Goal: Information Seeking & Learning: Check status

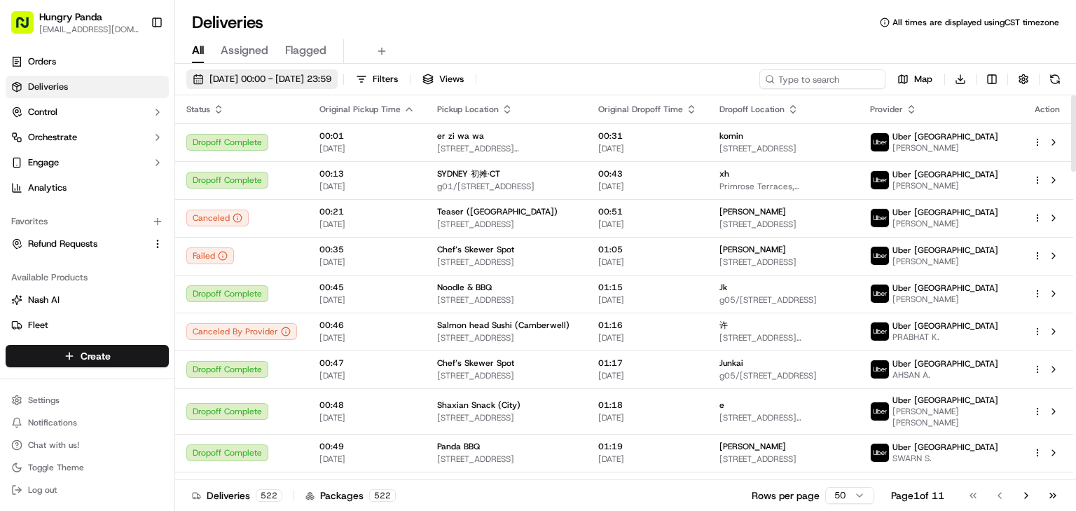
click at [252, 74] on span "[DATE] 00:00 - [DATE] 23:59" at bounding box center [270, 79] width 122 height 13
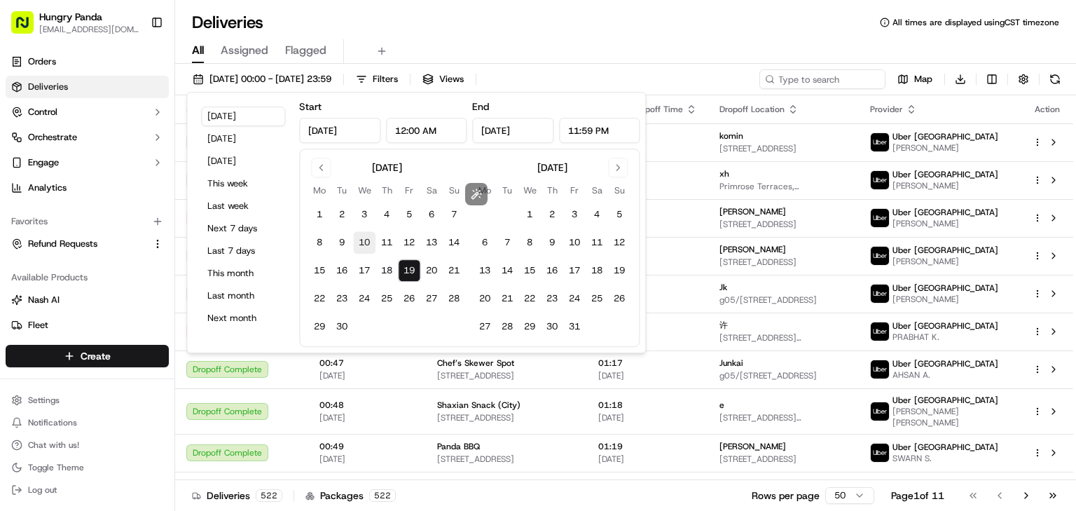
click at [364, 240] on button "10" at bounding box center [364, 242] width 22 height 22
type input "[DATE]"
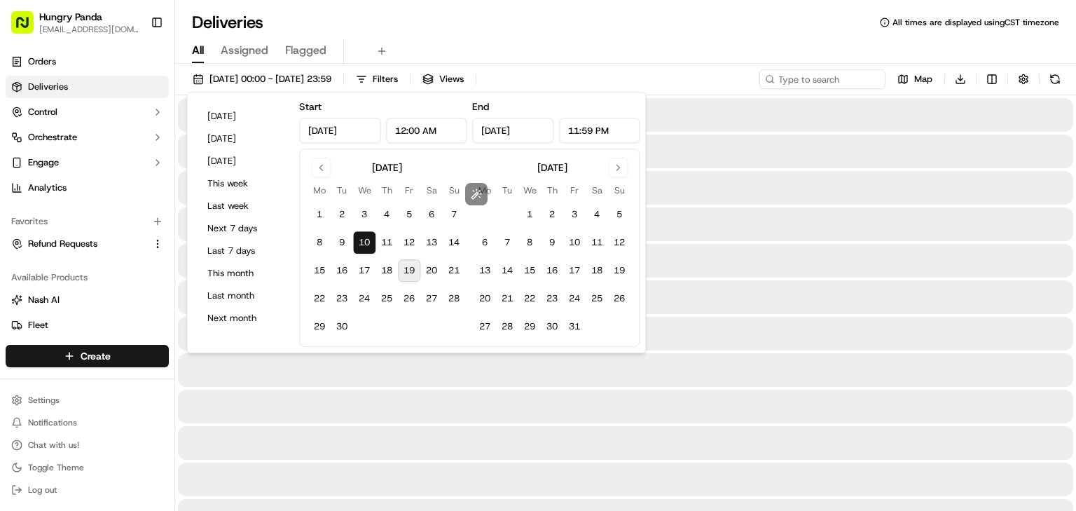
click at [413, 270] on button "19" at bounding box center [409, 270] width 22 height 22
type input "[DATE]"
click at [717, 40] on div "All Assigned Flagged" at bounding box center [625, 51] width 901 height 25
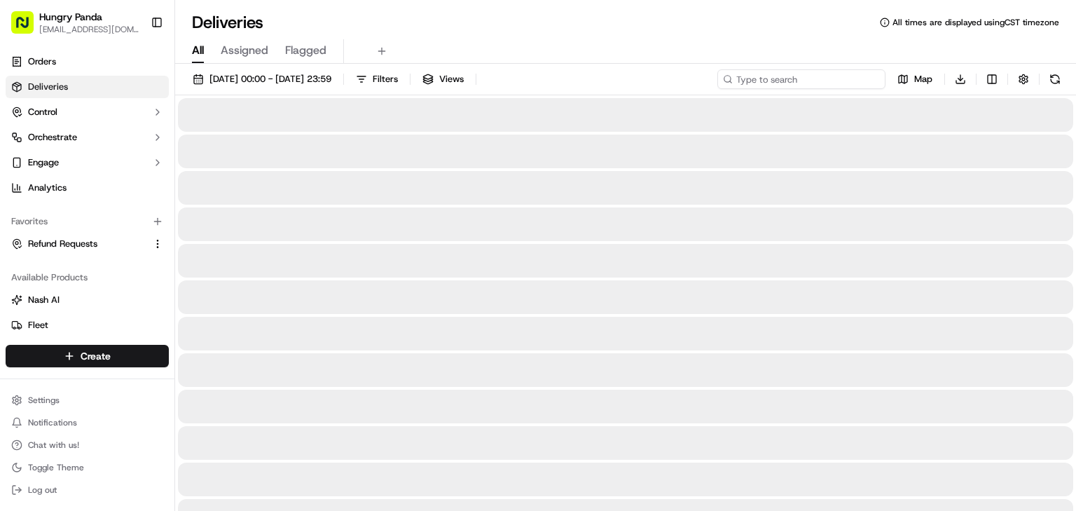
click at [796, 80] on input at bounding box center [801, 79] width 168 height 20
paste input "1350727777252772941058"
type input "1350727777252772941058"
click at [706, 49] on div "All Assigned Flagged" at bounding box center [625, 51] width 901 height 25
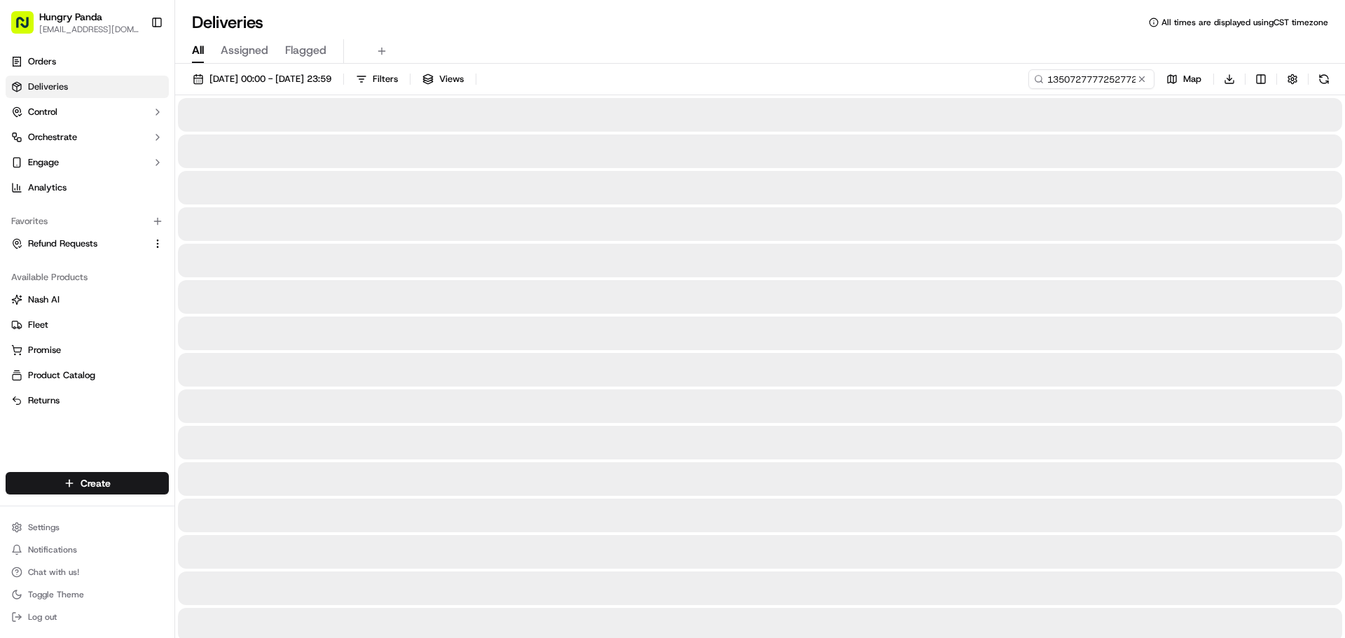
drag, startPoint x: 1056, startPoint y: 0, endPoint x: 868, endPoint y: 67, distance: 200.0
click at [850, 79] on div "[DATE] 00:00 - [DATE] 23:59 Filters Views 1350727777252772941058 Map Download" at bounding box center [760, 82] width 1170 height 26
click at [914, 42] on div "All Assigned Flagged" at bounding box center [760, 51] width 1170 height 25
click at [1075, 78] on button at bounding box center [1142, 79] width 14 height 14
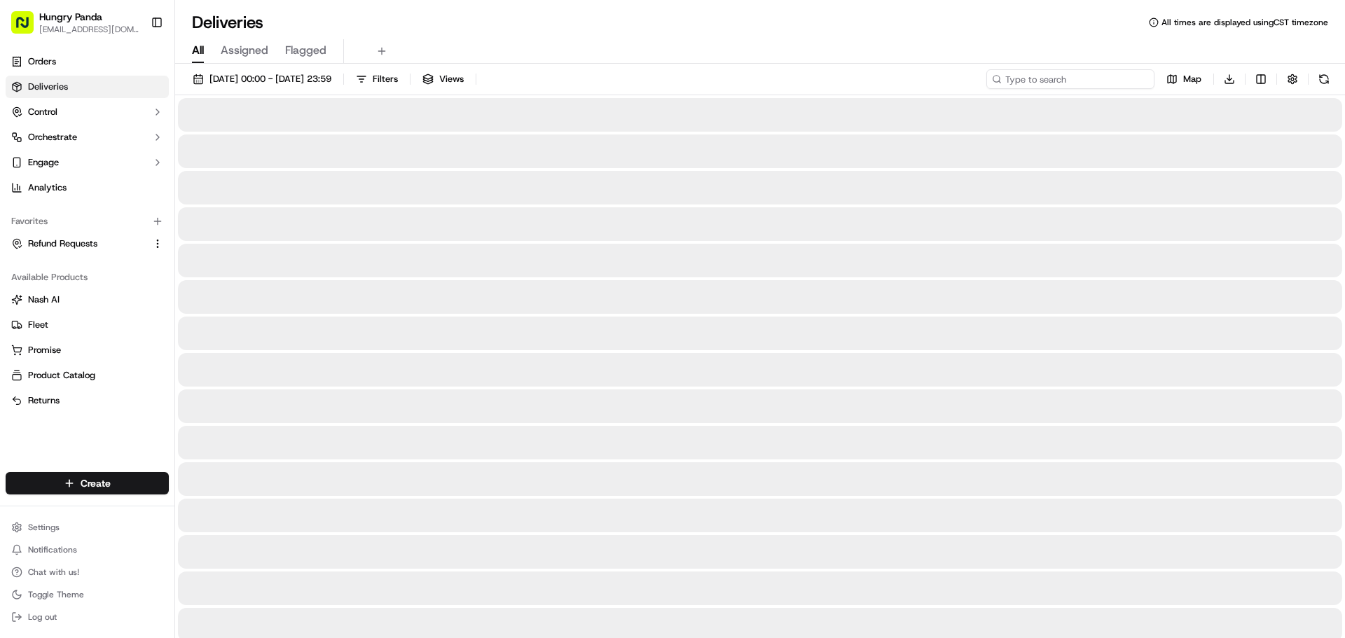
click at [1075, 83] on input at bounding box center [1070, 79] width 168 height 20
click at [277, 79] on span "[DATE] 00:00 - [DATE] 23:59" at bounding box center [270, 79] width 122 height 13
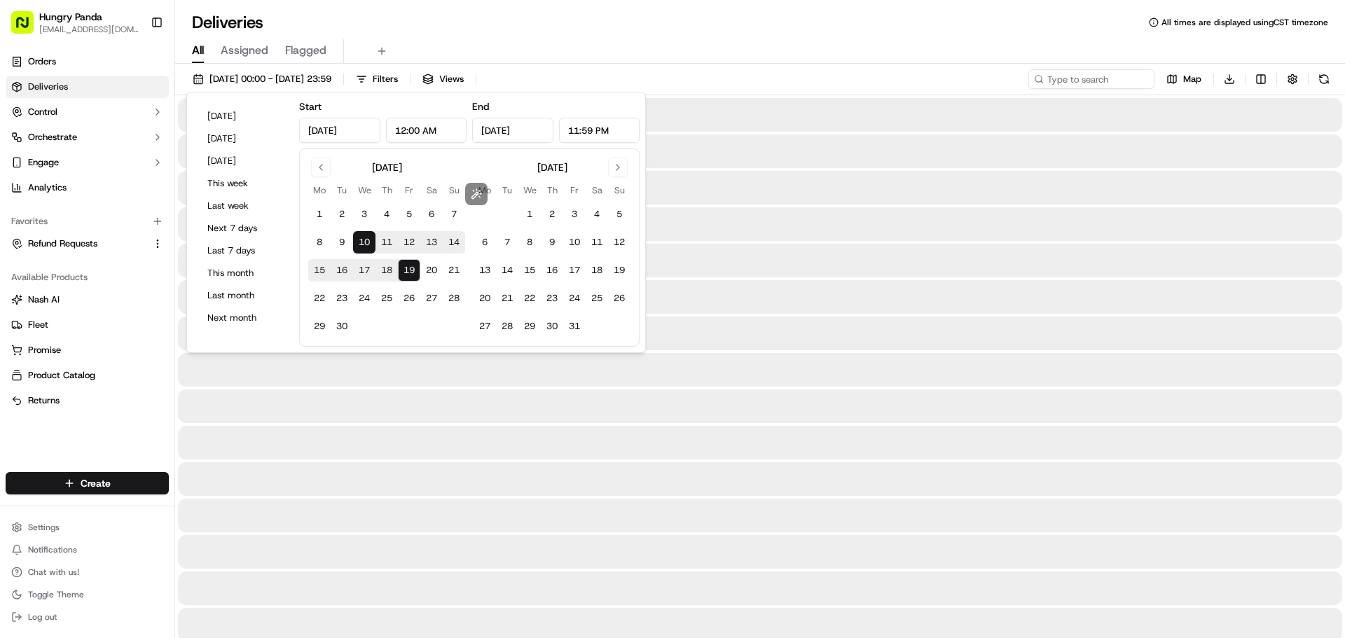
click at [364, 241] on button "10" at bounding box center [364, 242] width 22 height 22
click at [410, 272] on button "19" at bounding box center [409, 270] width 22 height 22
type input "[DATE]"
click at [728, 30] on div "Deliveries All times are displayed using CST timezone" at bounding box center [760, 22] width 1170 height 22
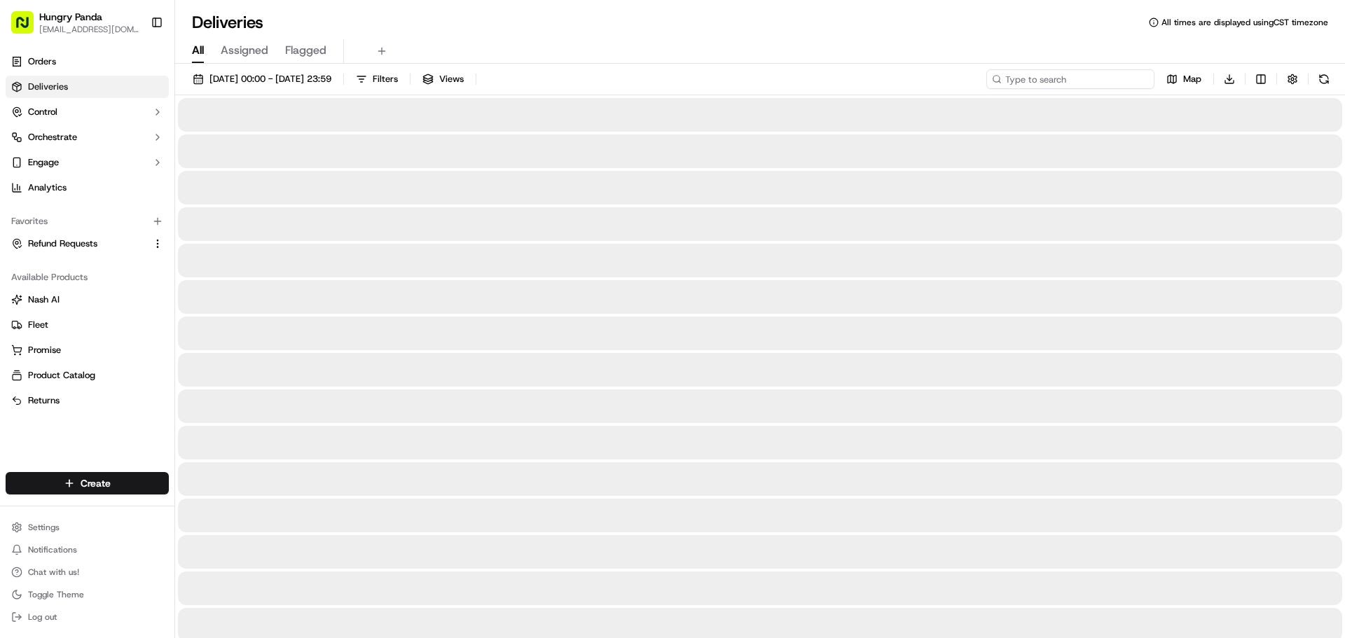
click at [1070, 78] on input at bounding box center [1070, 79] width 168 height 20
paste input "1350727777252772941058"
type input "1350727777252772941058"
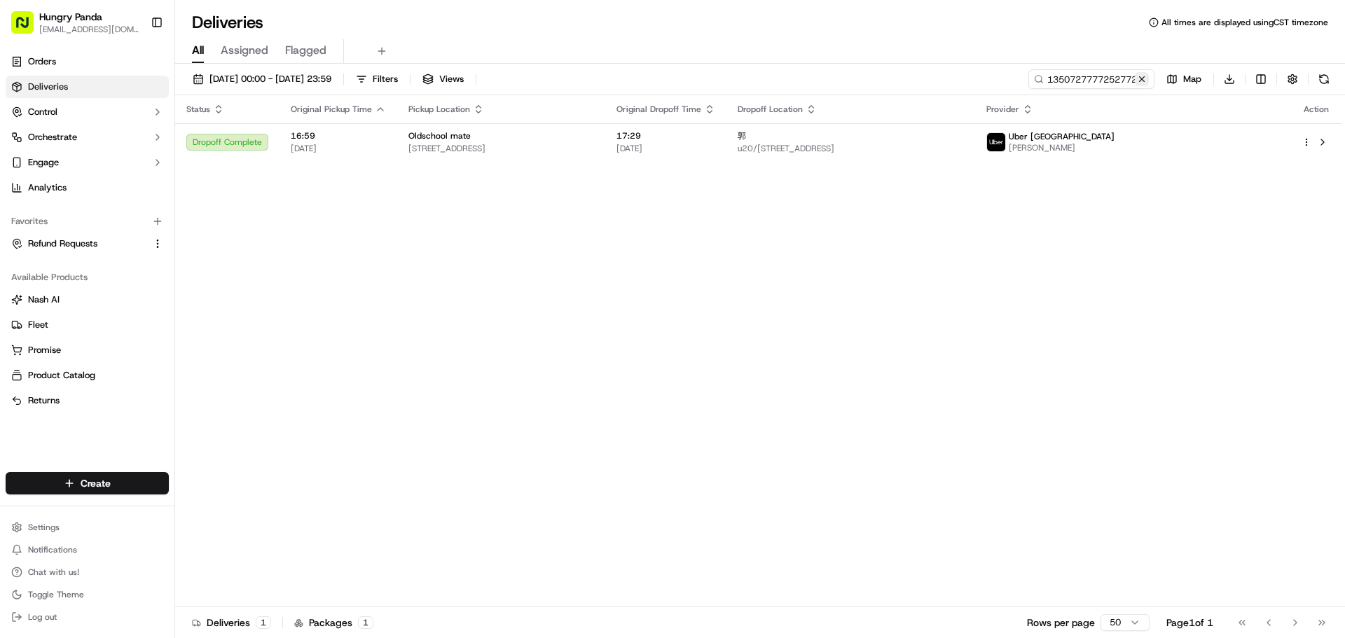
click at [1075, 77] on button at bounding box center [1142, 79] width 14 height 14
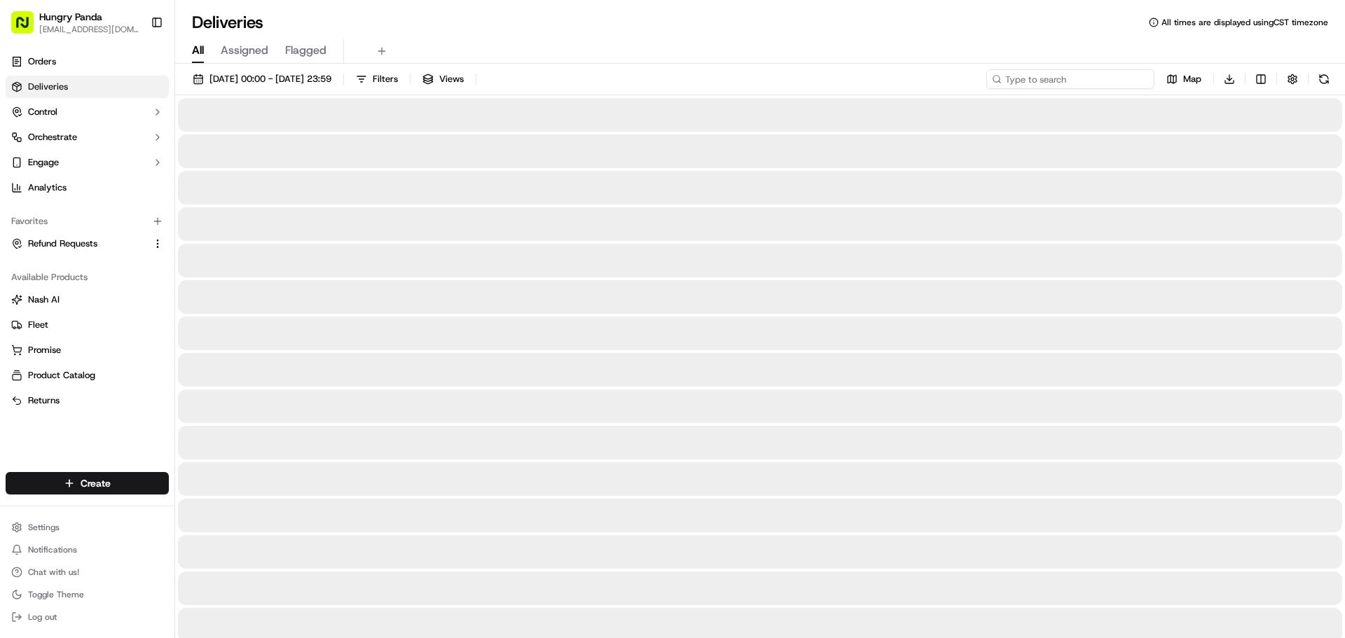
click at [1075, 81] on input at bounding box center [1070, 79] width 168 height 20
paste input "1350727777252772941058"
type input "1350727777252772941058"
click at [840, 39] on div "All Assigned Flagged" at bounding box center [760, 51] width 1170 height 25
click at [1075, 78] on button at bounding box center [1142, 79] width 14 height 14
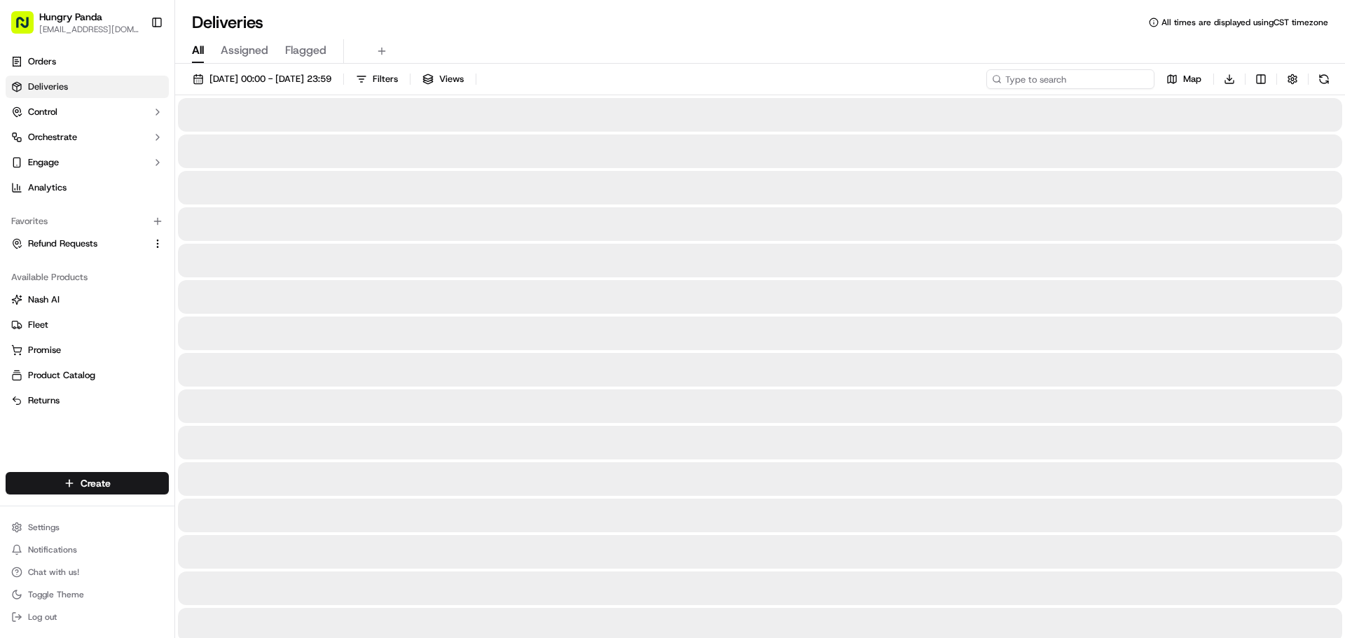
click at [1075, 80] on input at bounding box center [1070, 79] width 168 height 20
paste input "1350727777252772941058"
type input "1350727777252772941058"
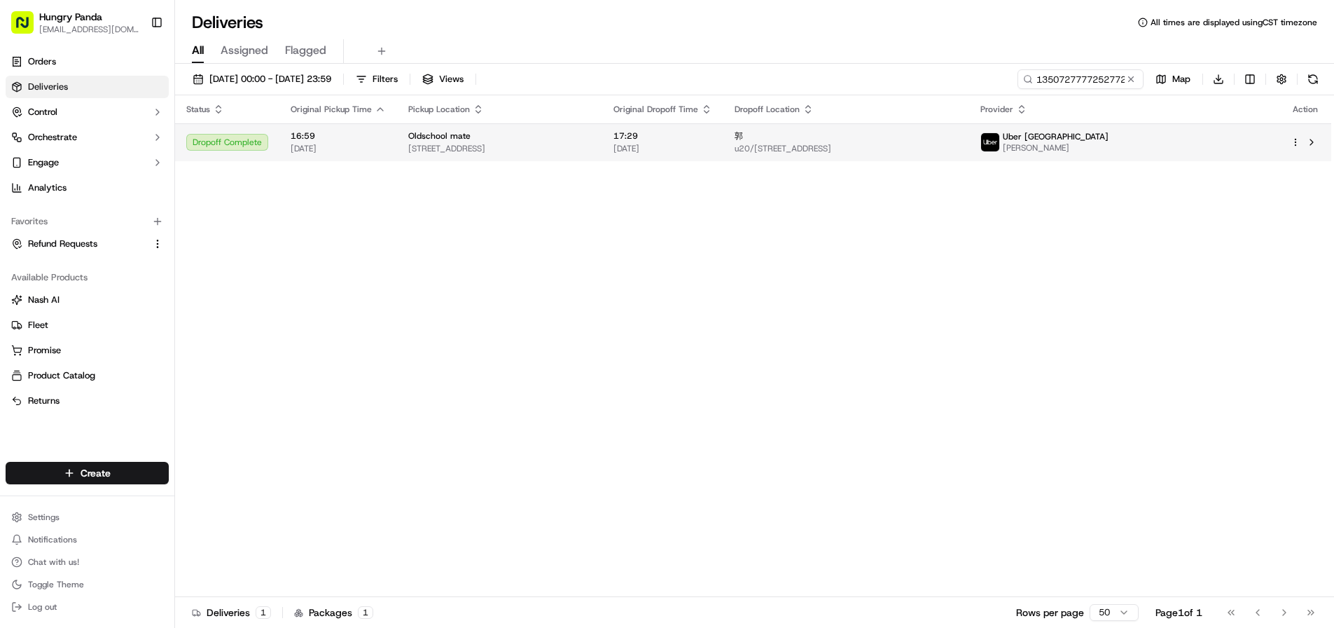
click at [602, 148] on td "Oldschool mate [STREET_ADDRESS]" at bounding box center [499, 142] width 205 height 38
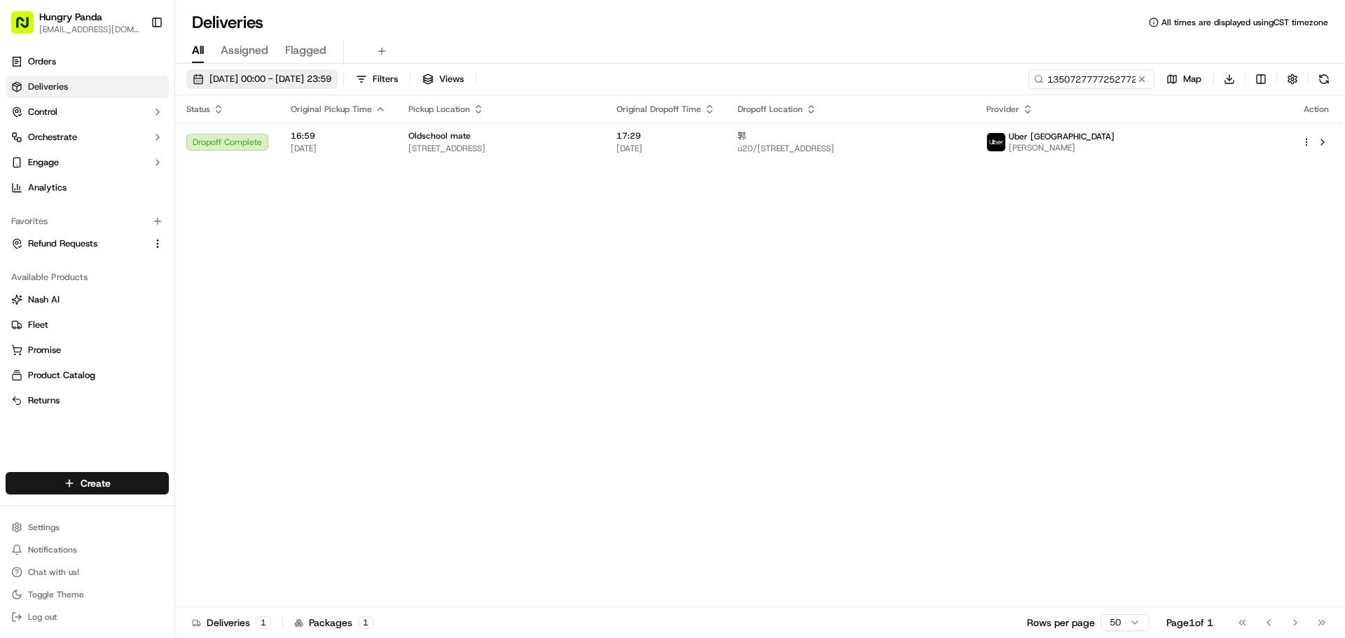
click at [310, 72] on button "[DATE] 00:00 - [DATE] 23:59" at bounding box center [261, 79] width 151 height 20
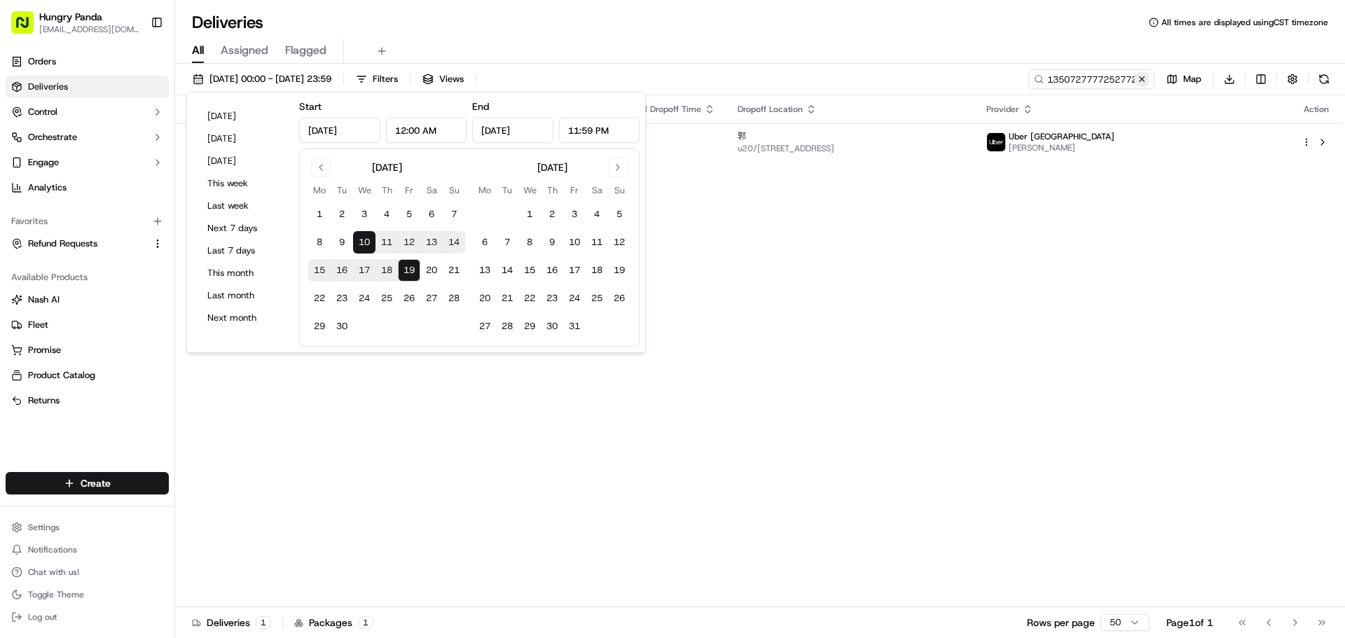
click at [1075, 78] on button at bounding box center [1142, 79] width 14 height 14
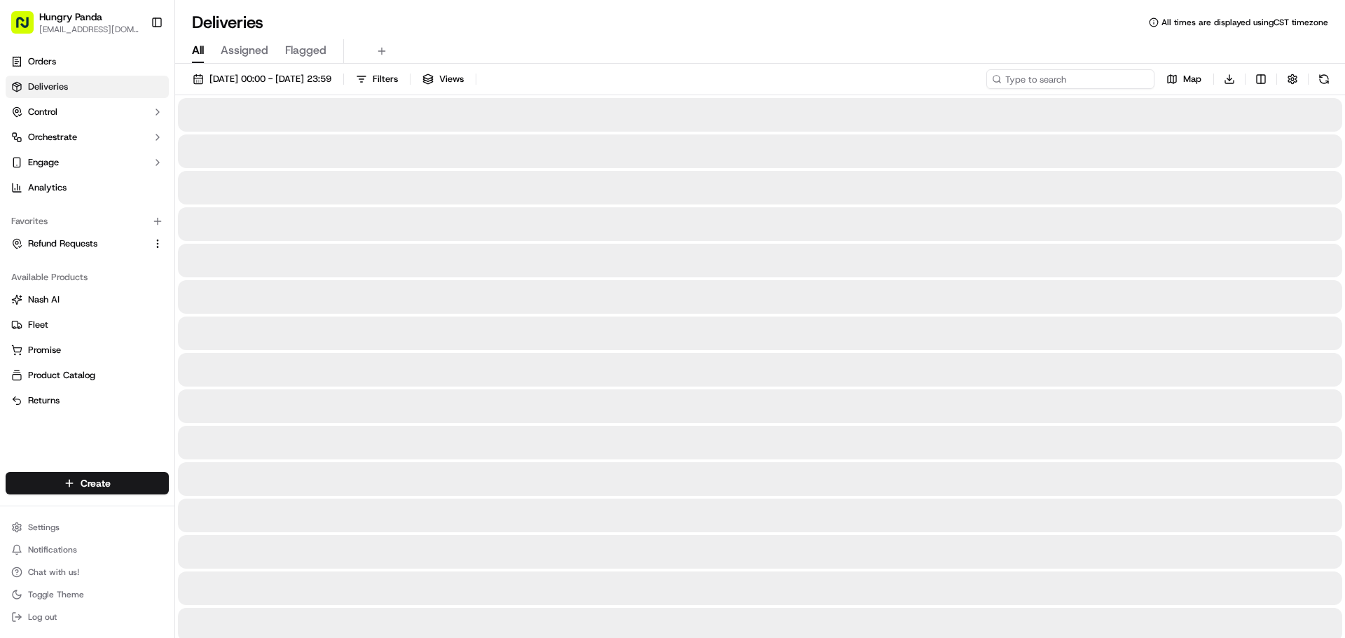
click at [1075, 81] on input at bounding box center [1070, 79] width 168 height 20
paste input "438052189725277072637"
type input "438052189725277072637"
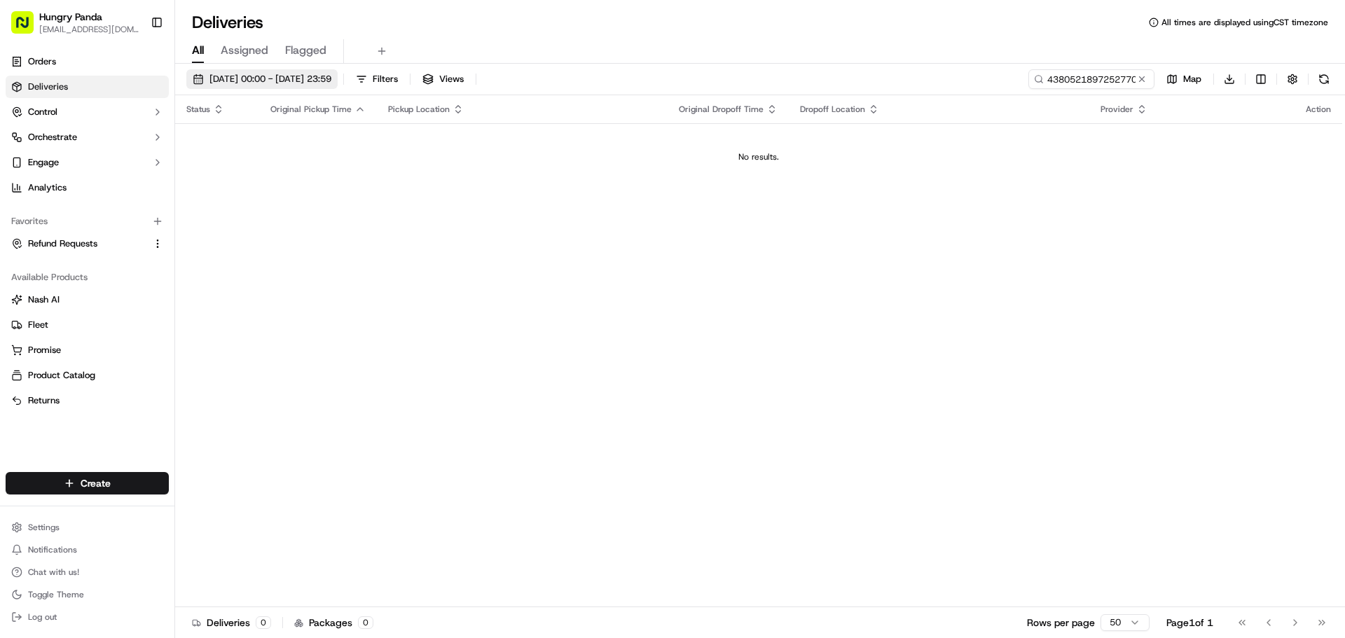
click at [277, 72] on button "[DATE] 00:00 - [DATE] 23:59" at bounding box center [261, 79] width 151 height 20
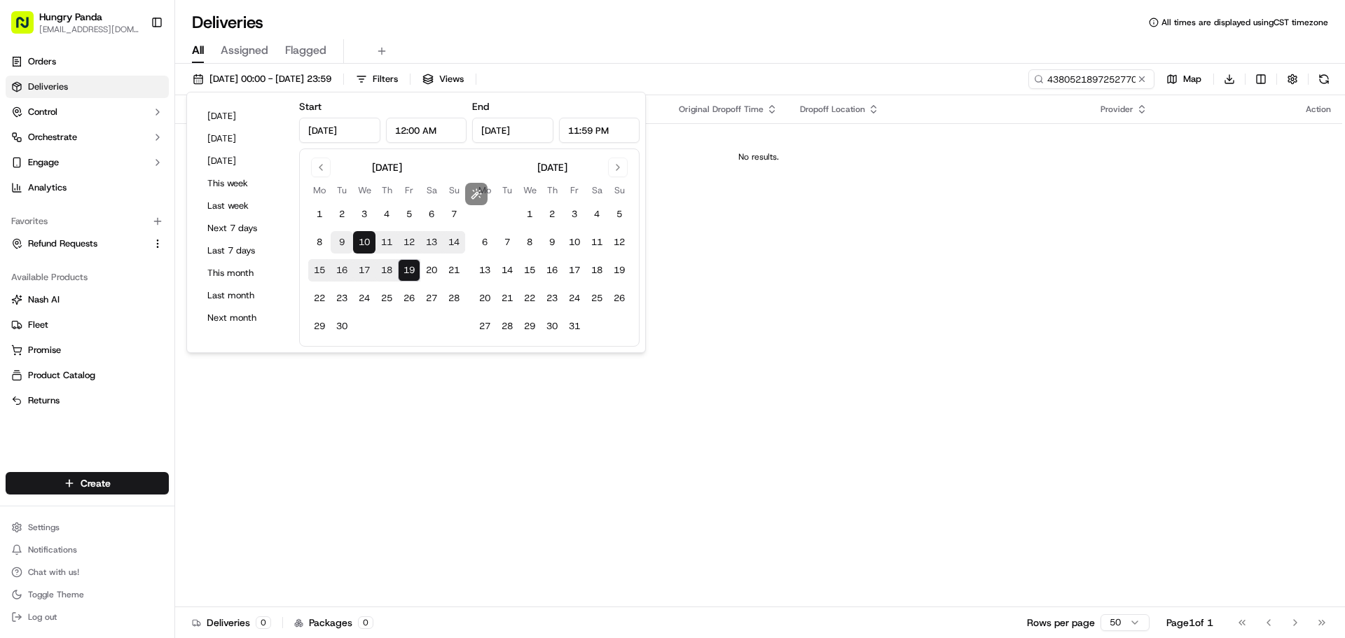
click at [339, 242] on button "9" at bounding box center [342, 242] width 22 height 22
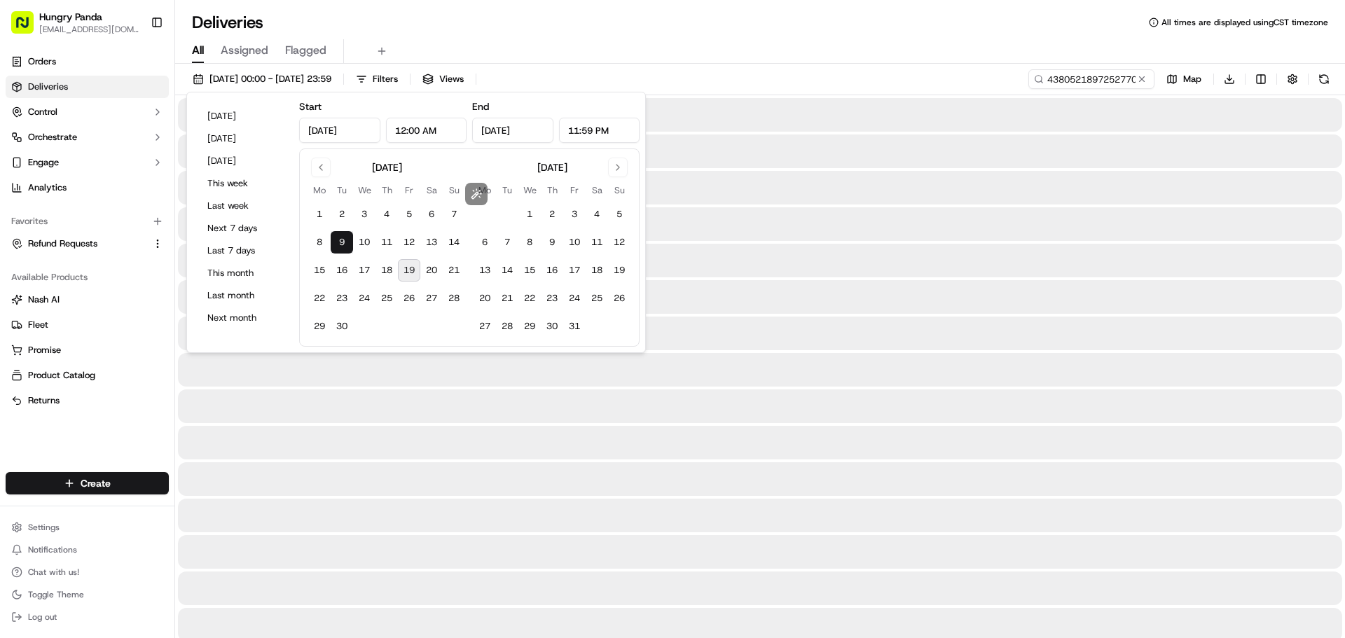
type input "[DATE]"
click at [410, 271] on button "19" at bounding box center [409, 270] width 22 height 22
type input "[DATE]"
drag, startPoint x: 773, startPoint y: 39, endPoint x: 915, endPoint y: 64, distance: 143.7
click at [776, 39] on div "All Assigned Flagged" at bounding box center [760, 51] width 1170 height 25
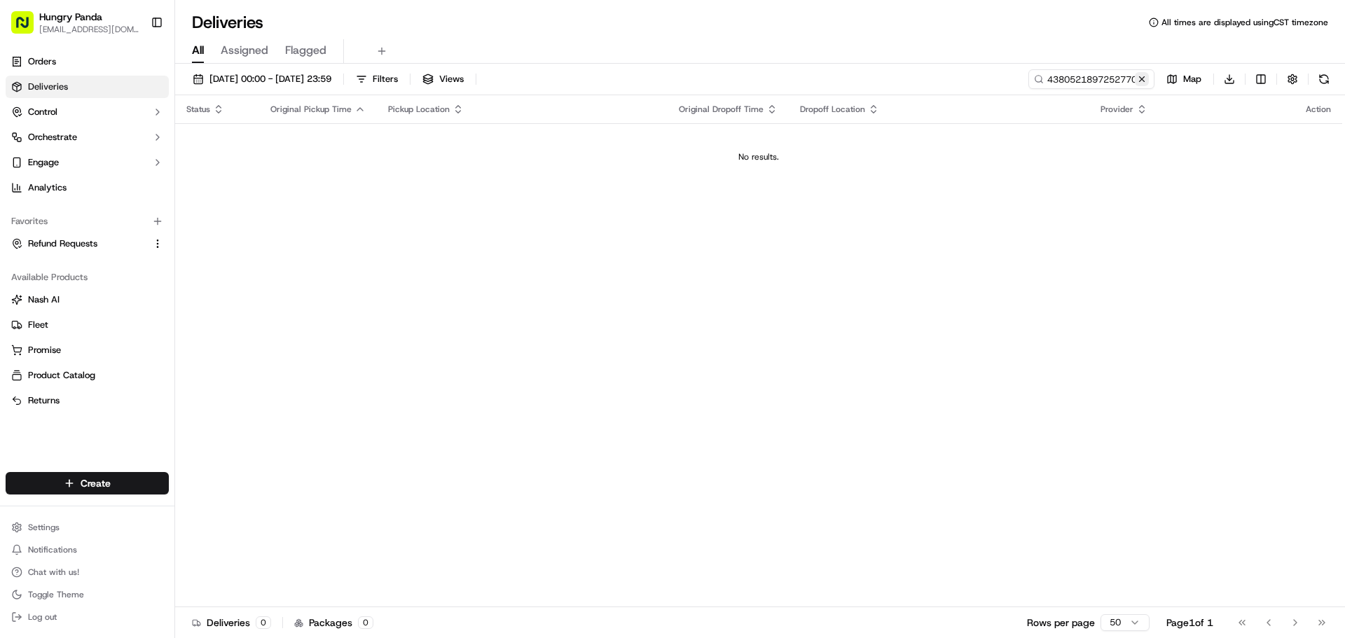
click at [1075, 76] on button at bounding box center [1142, 79] width 14 height 14
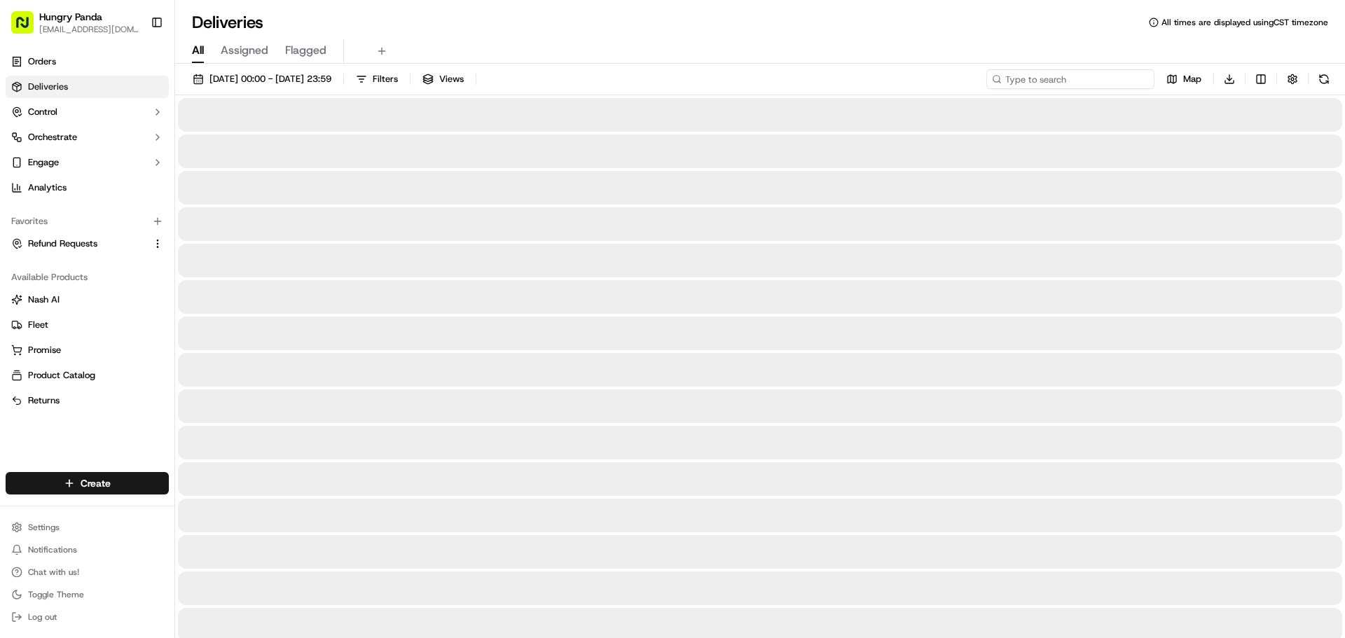
click at [1075, 78] on input at bounding box center [1070, 79] width 168 height 20
paste input "438052189725277072637"
type input "438052189725277072637"
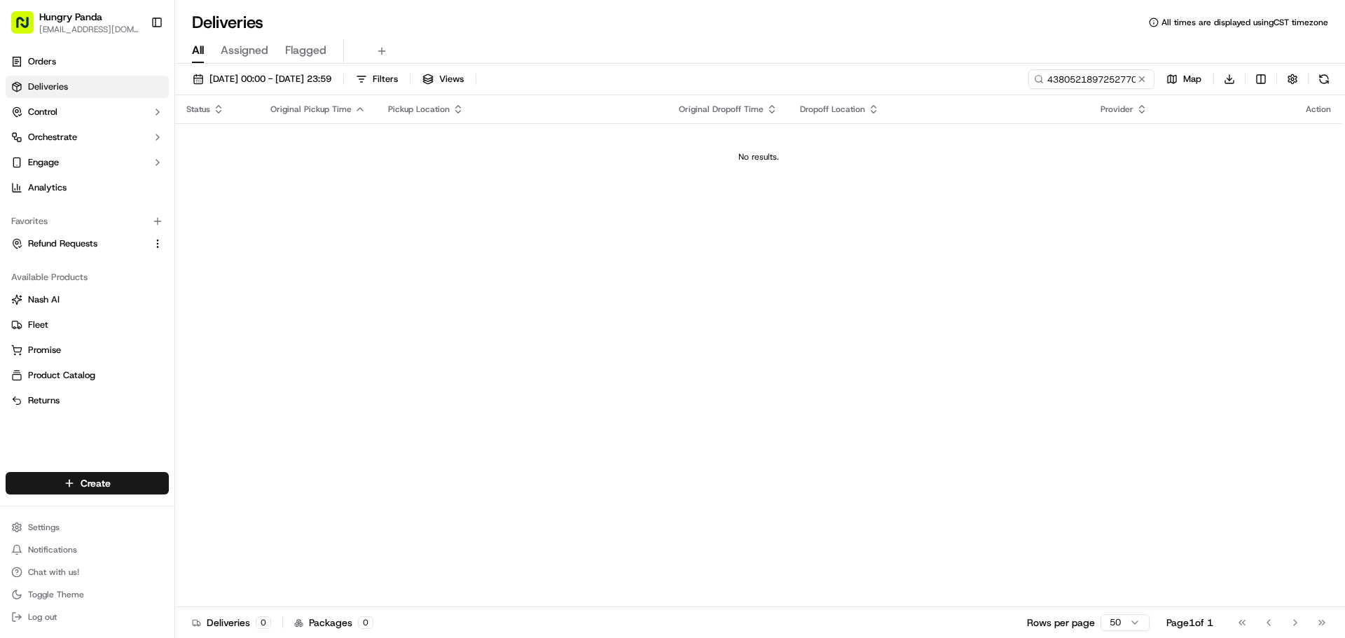
drag, startPoint x: 1141, startPoint y: 78, endPoint x: 1140, endPoint y: 69, distance: 8.5
click at [1075, 78] on button at bounding box center [1142, 79] width 14 height 14
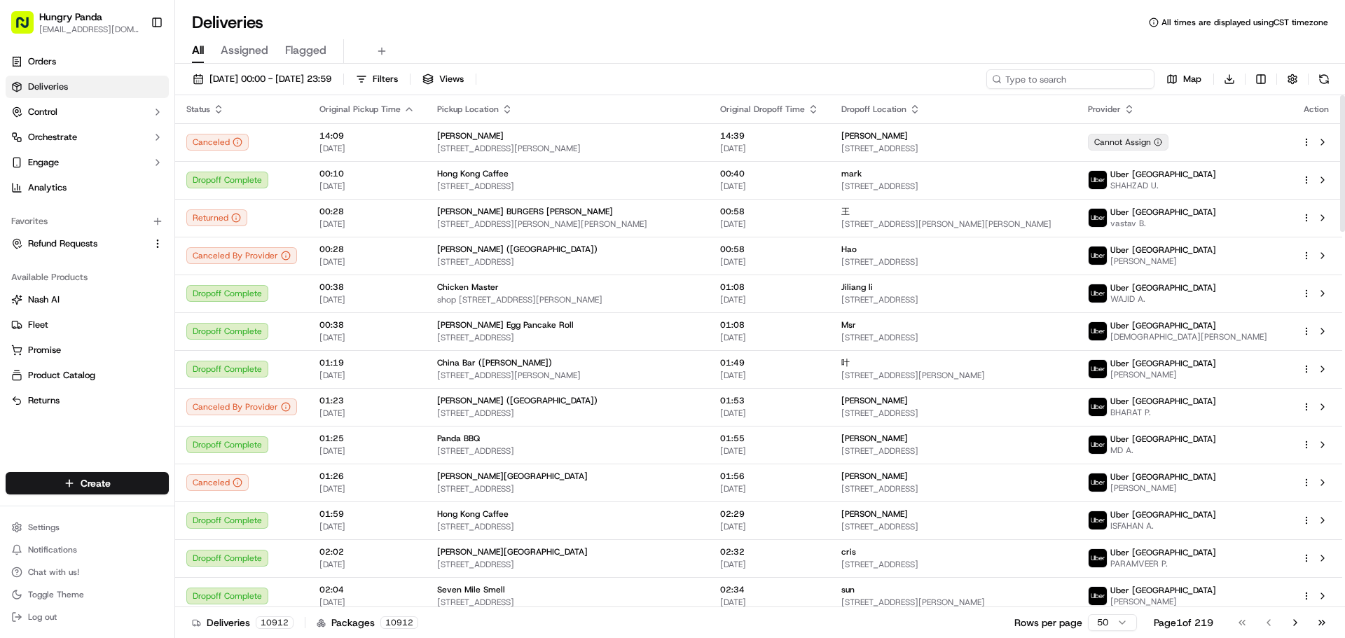
click at [1070, 78] on input at bounding box center [1070, 79] width 168 height 20
paste input "1350727777252772941058"
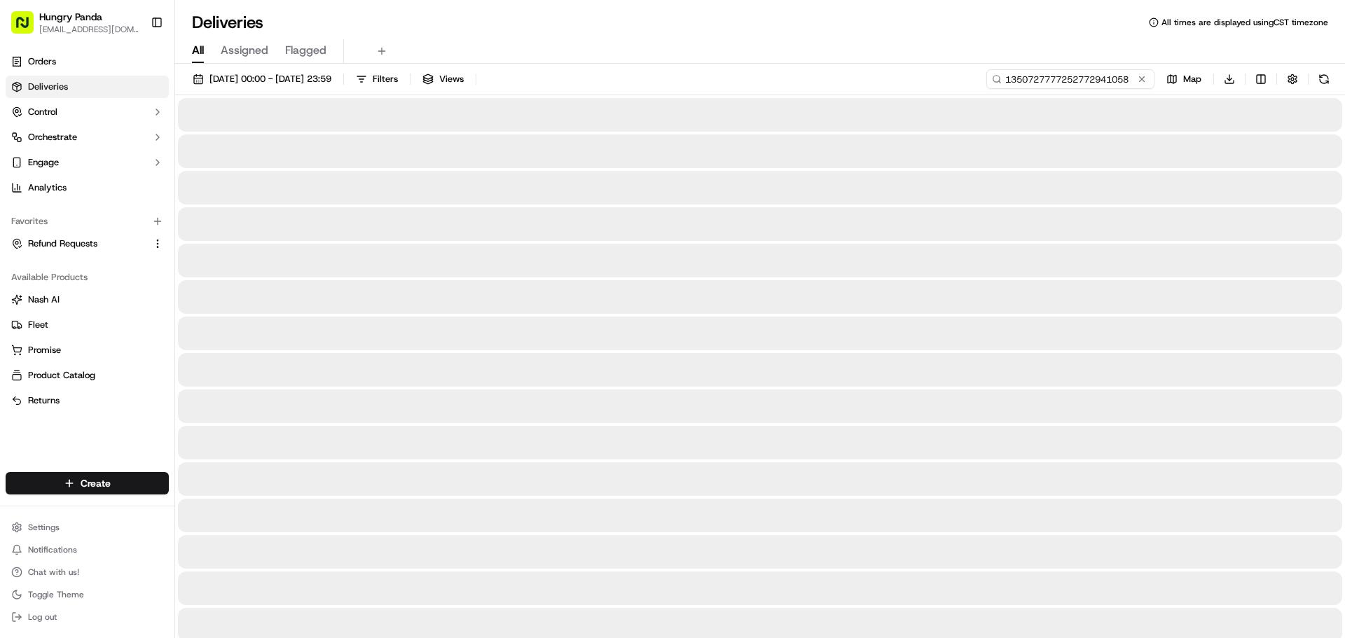
type input "1350727777252772941058"
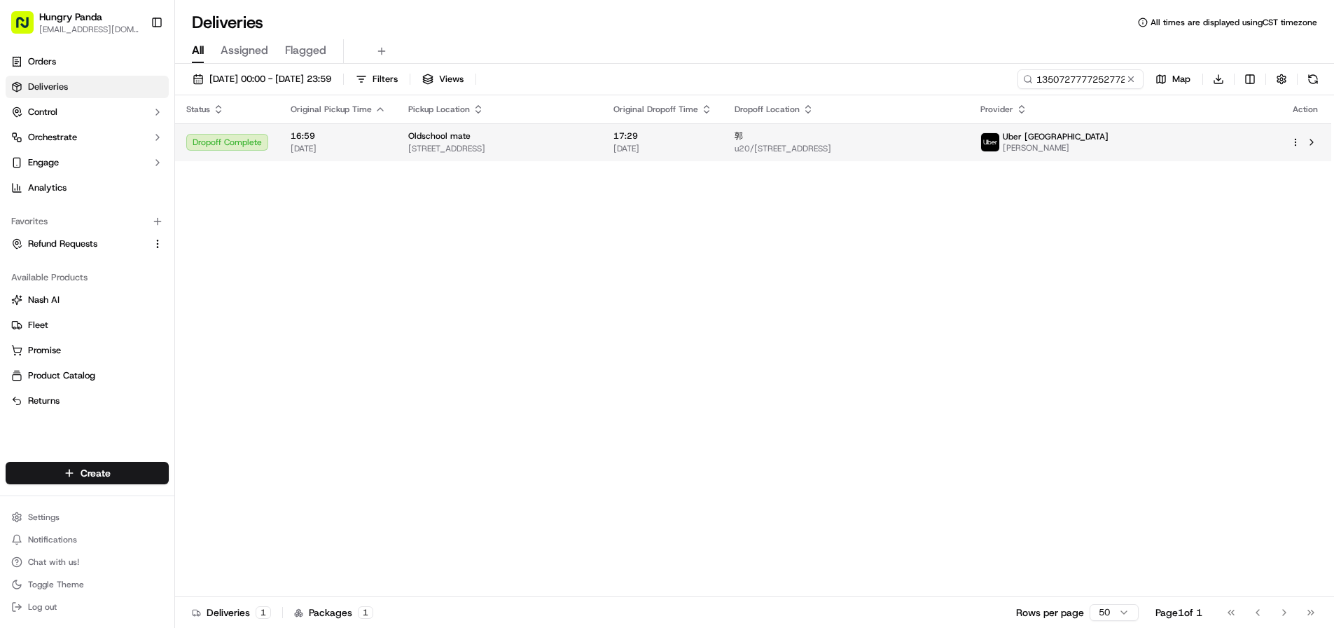
click at [712, 141] on span "17:29" at bounding box center [663, 135] width 99 height 11
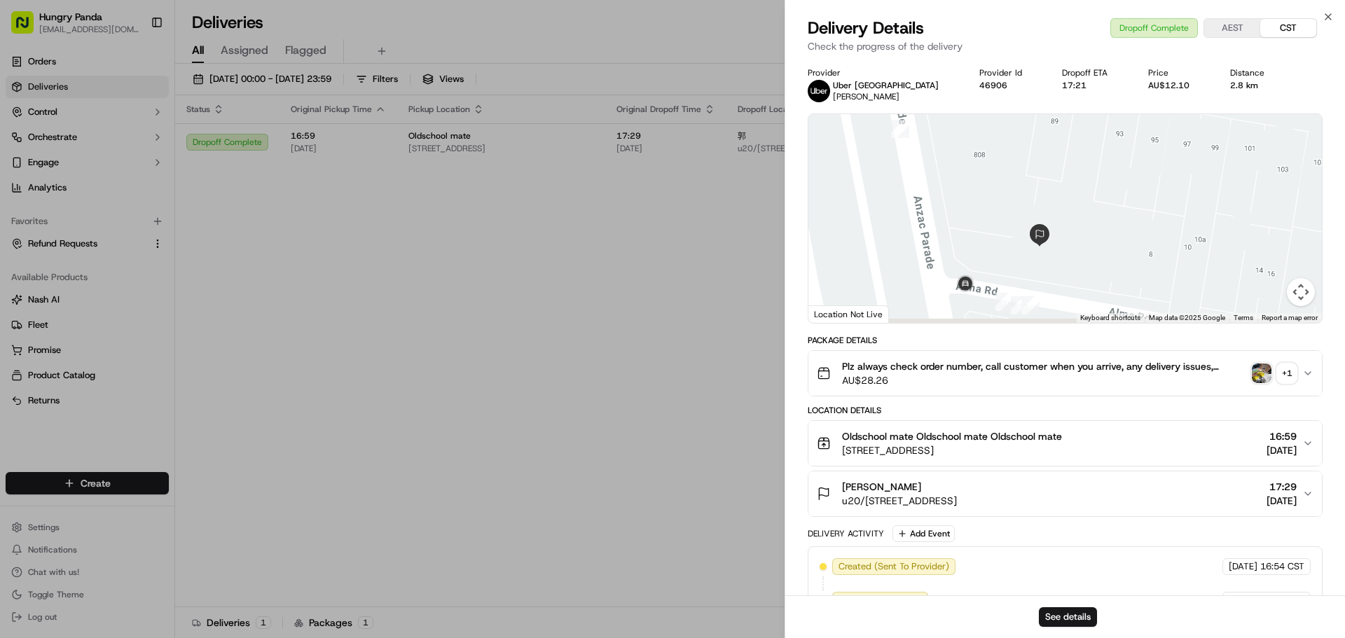
drag, startPoint x: 1113, startPoint y: 267, endPoint x: 1098, endPoint y: 243, distance: 28.4
click at [1075, 243] on div at bounding box center [1064, 218] width 513 height 209
